Goal: Check status: Check status

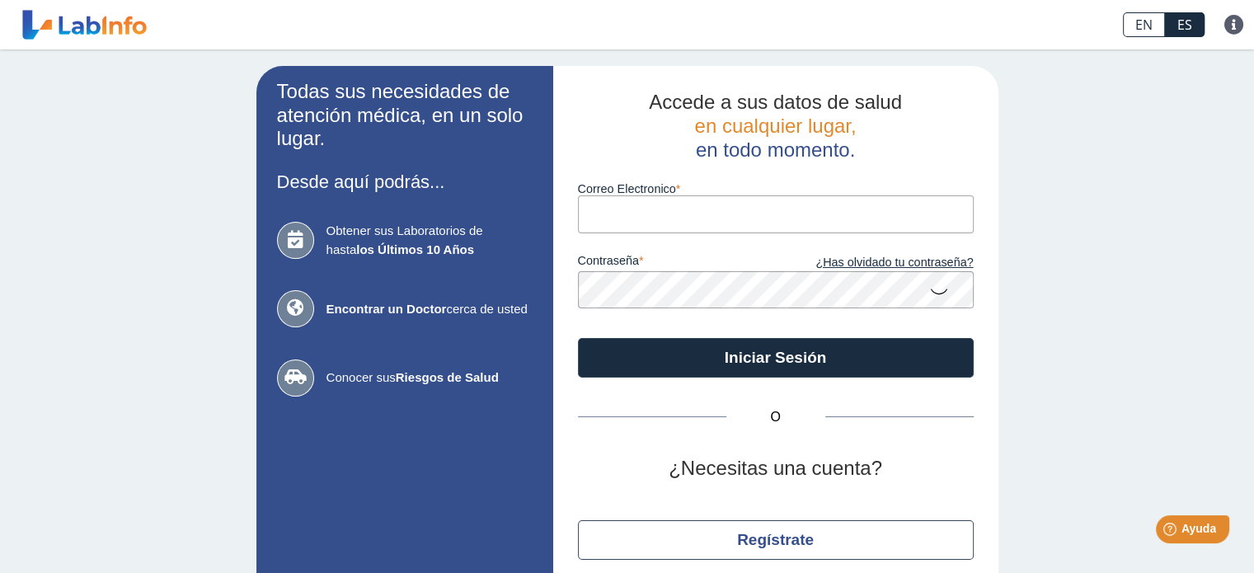
click at [640, 200] on input "Correo Electronico" at bounding box center [776, 213] width 396 height 37
type input "[EMAIL_ADDRESS][DOMAIN_NAME]"
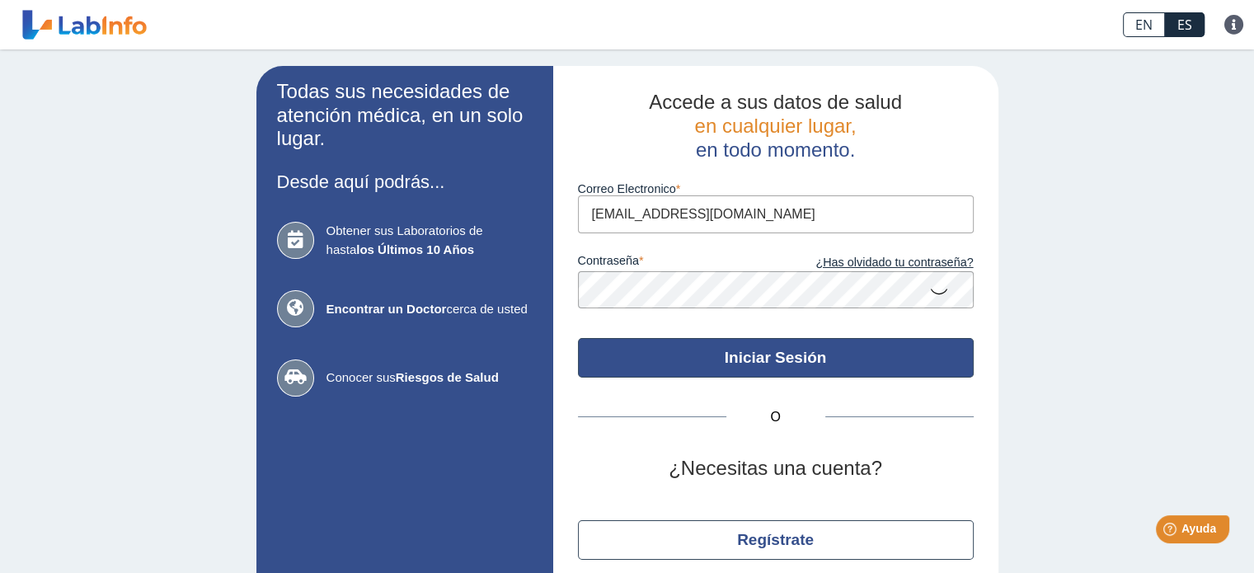
click at [668, 353] on button "Iniciar Sesión" at bounding box center [776, 358] width 396 height 40
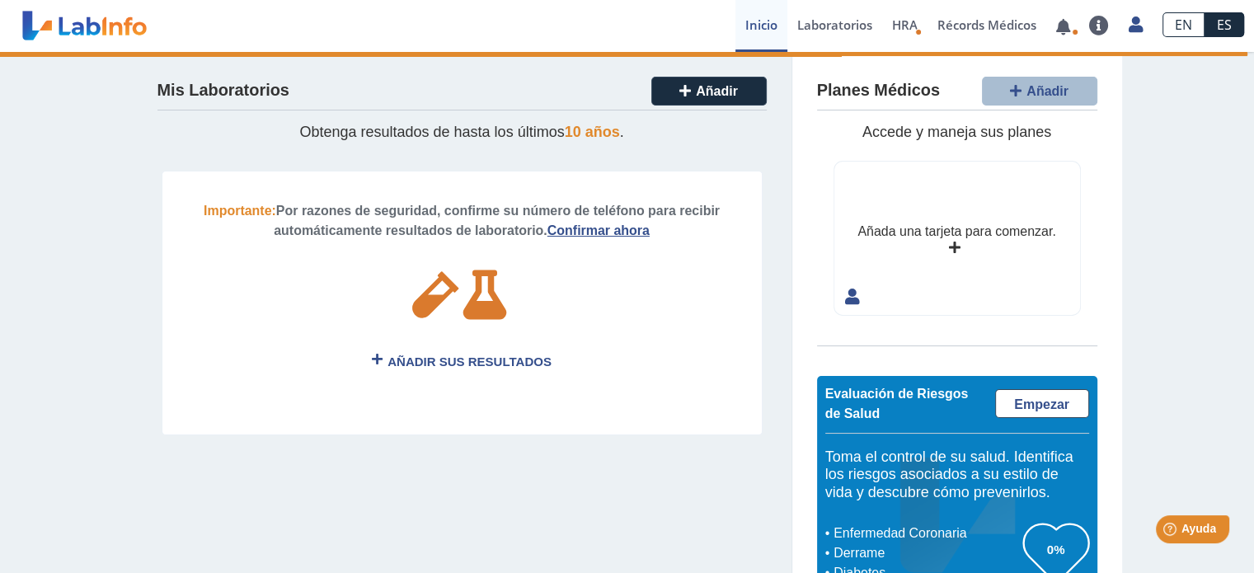
scroll to position [52, 0]
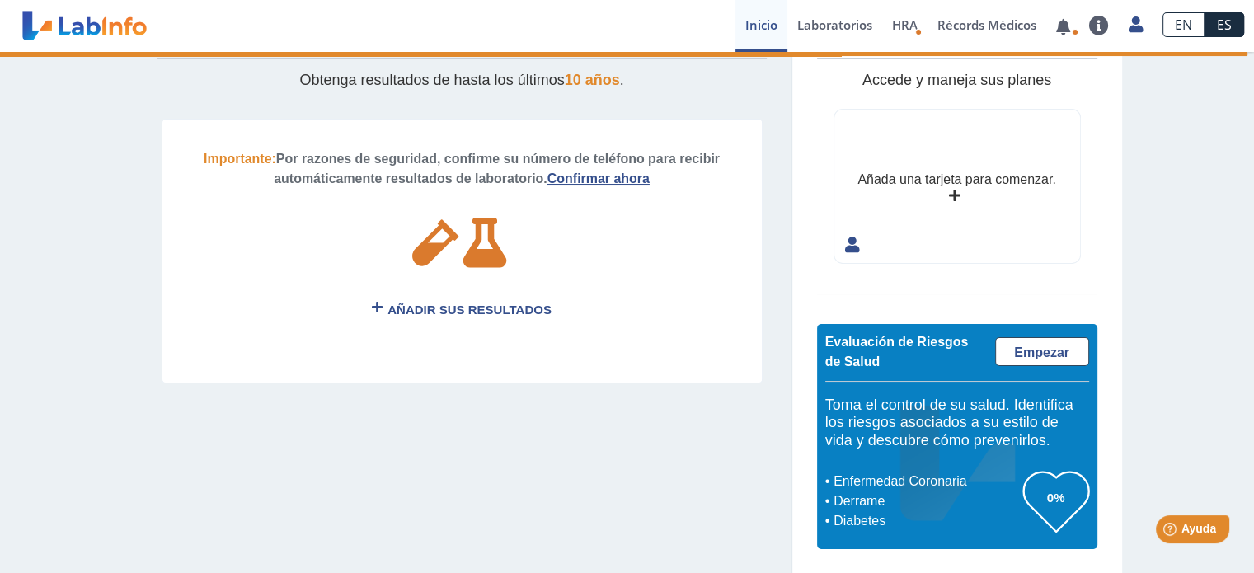
click at [1231, 204] on div "Mis Laboratorios Añadir Obtenga resultados de hasta los últimos 10 años . Impor…" at bounding box center [627, 287] width 1254 height 574
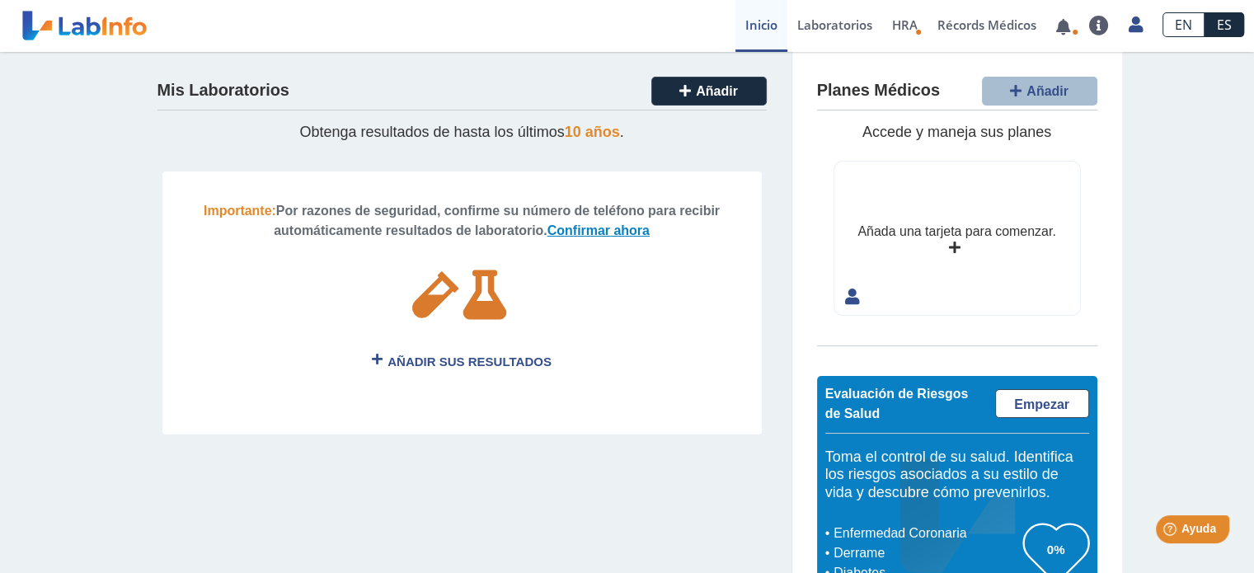
click at [596, 230] on link "Confirmar ahora" at bounding box center [598, 230] width 102 height 14
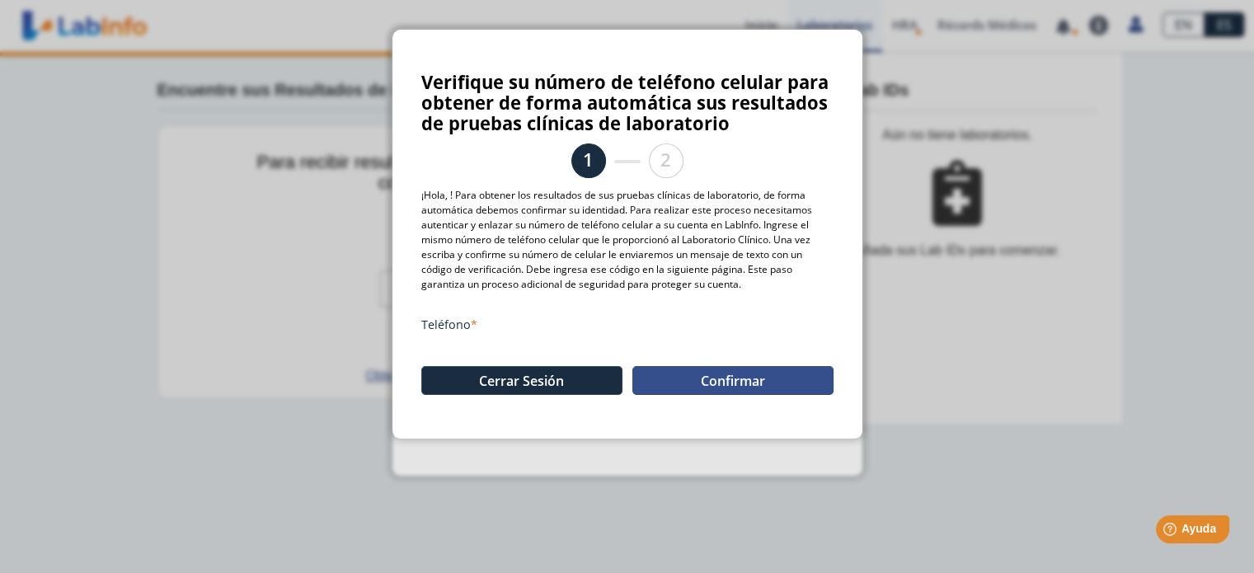
click at [673, 382] on button "Confirmar" at bounding box center [732, 380] width 201 height 29
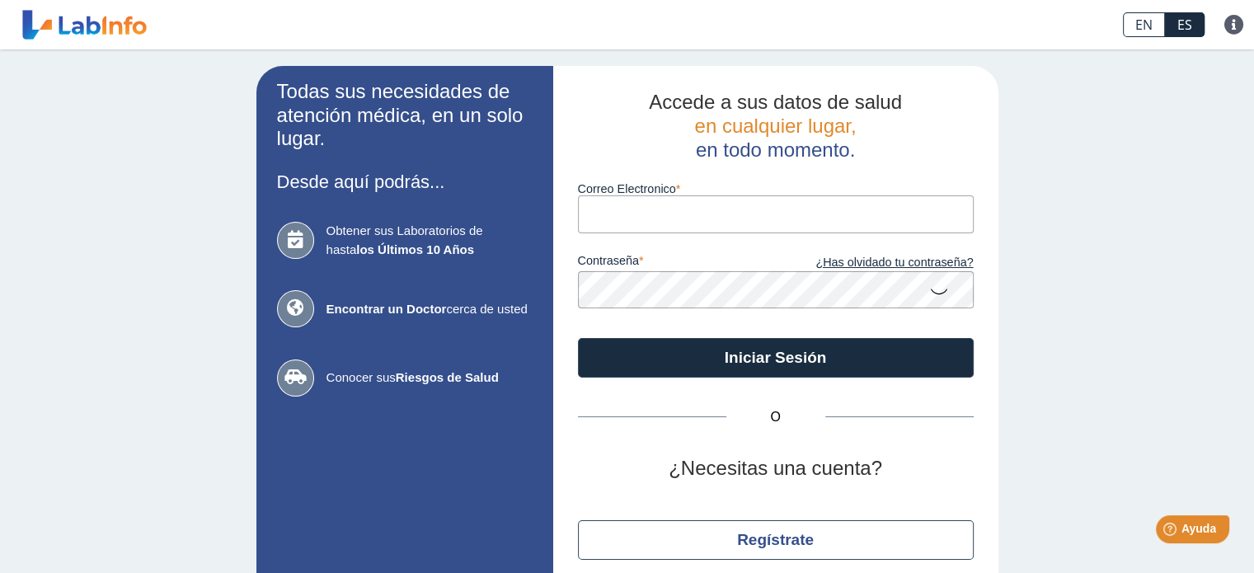
click at [615, 213] on input "Correo Electronico" at bounding box center [776, 213] width 396 height 37
type input "[EMAIL_ADDRESS][DOMAIN_NAME]"
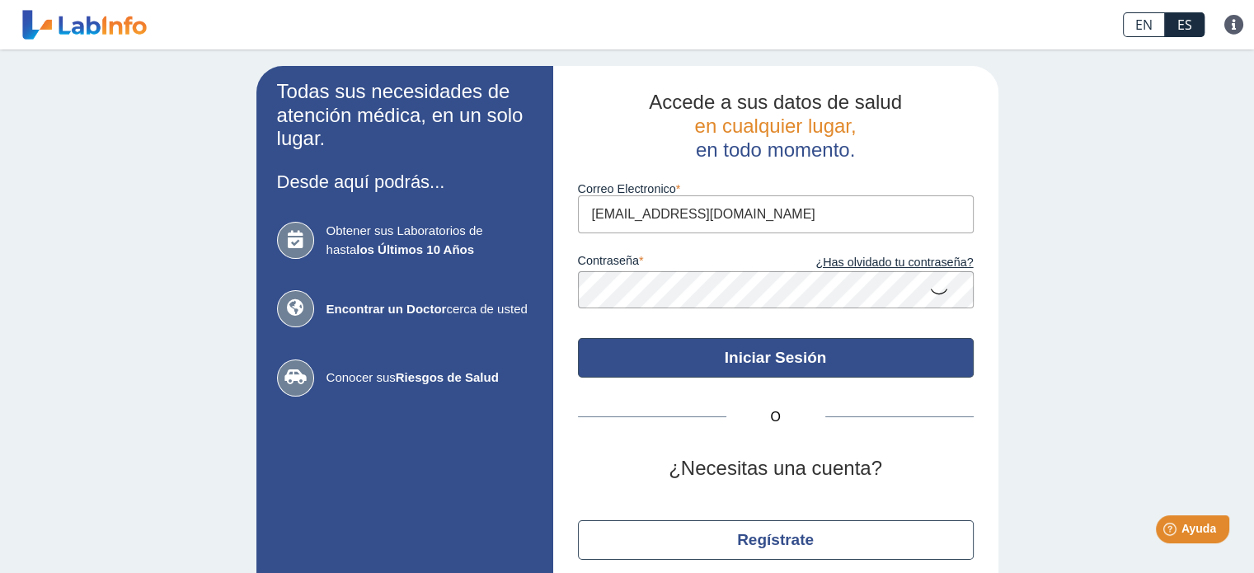
click at [651, 354] on button "Iniciar Sesión" at bounding box center [776, 358] width 396 height 40
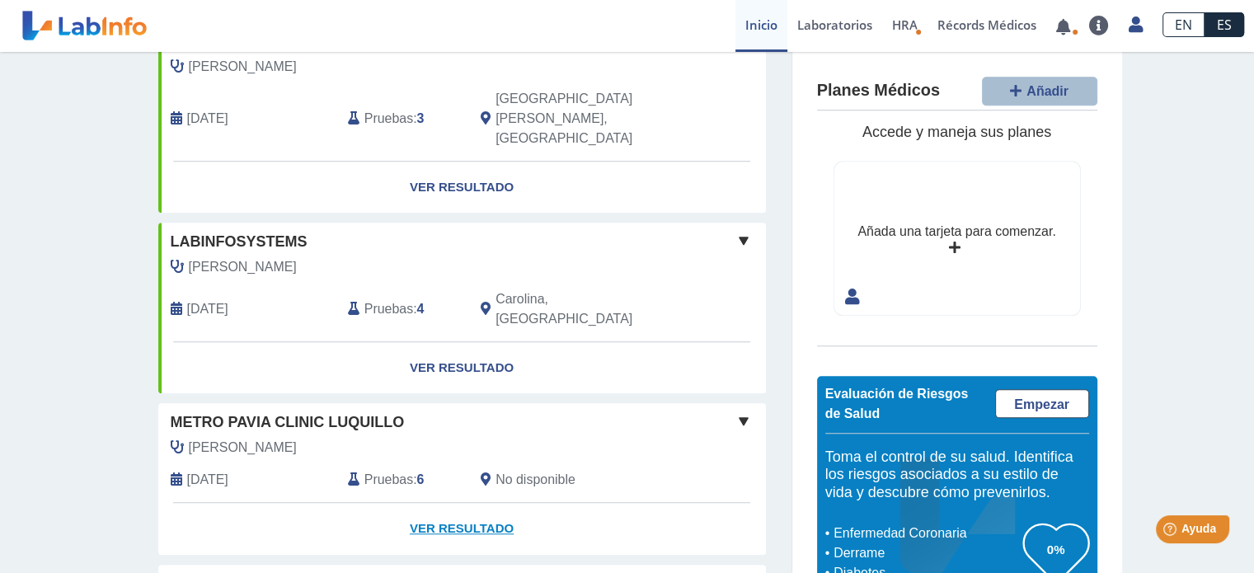
scroll to position [1207, 0]
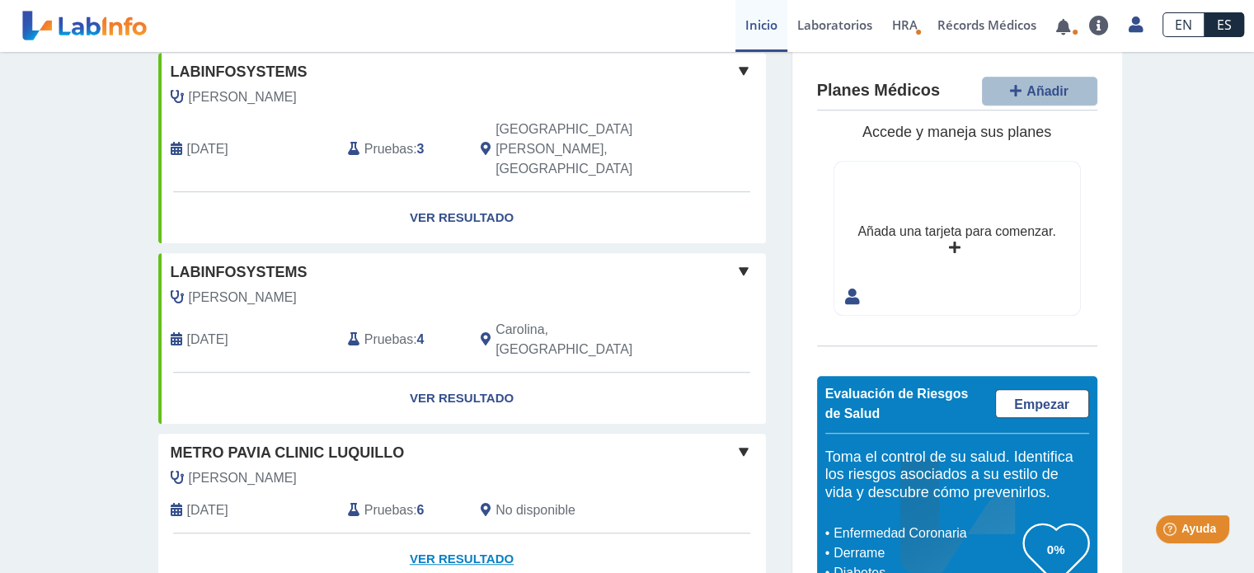
click at [434, 533] on link "Ver Resultado" at bounding box center [461, 559] width 607 height 52
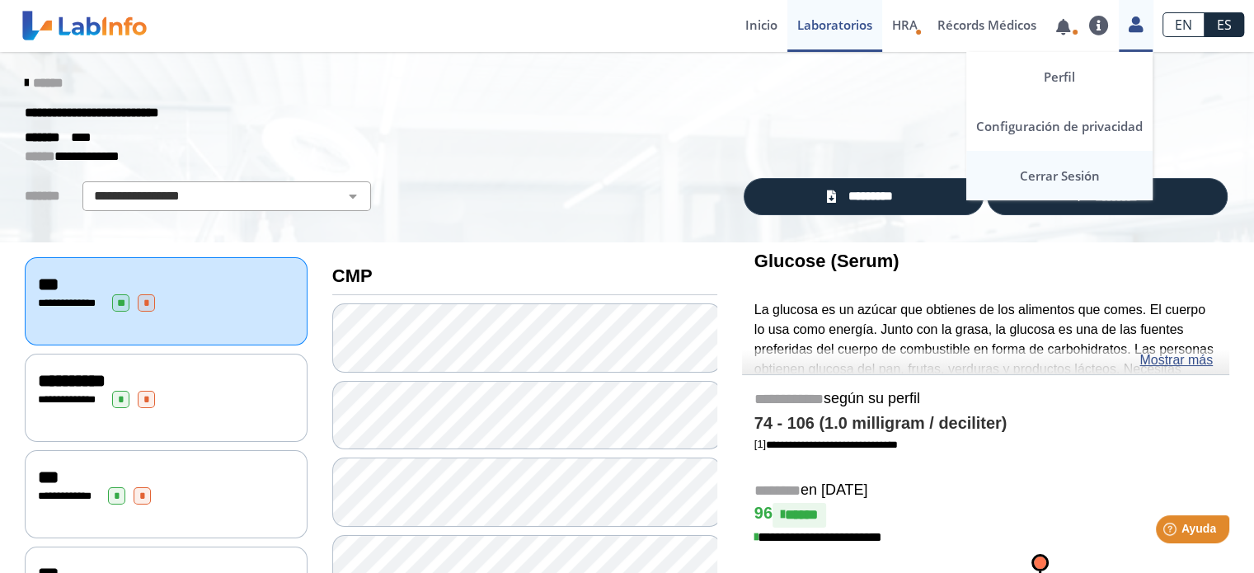
click at [1076, 174] on link "Cerrar Sesión" at bounding box center [1059, 175] width 186 height 49
